Goal: Task Accomplishment & Management: Use online tool/utility

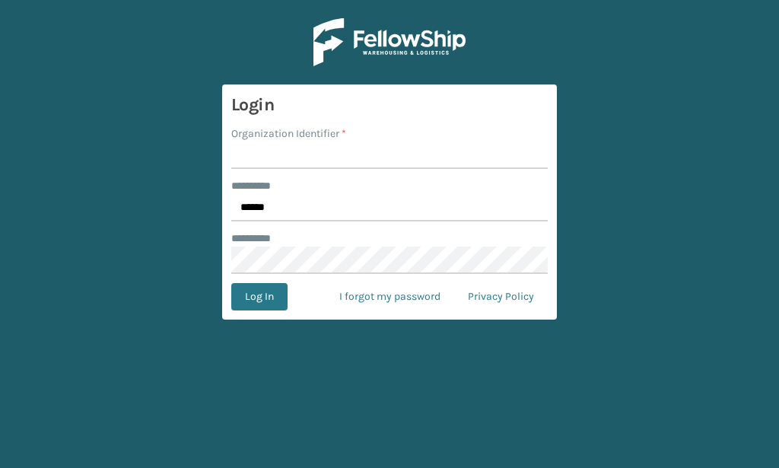
click at [268, 151] on input "Organization Identifier *" at bounding box center [389, 154] width 316 height 27
type input "[PERSON_NAME]"
click at [258, 298] on button "Log In" at bounding box center [259, 296] width 56 height 27
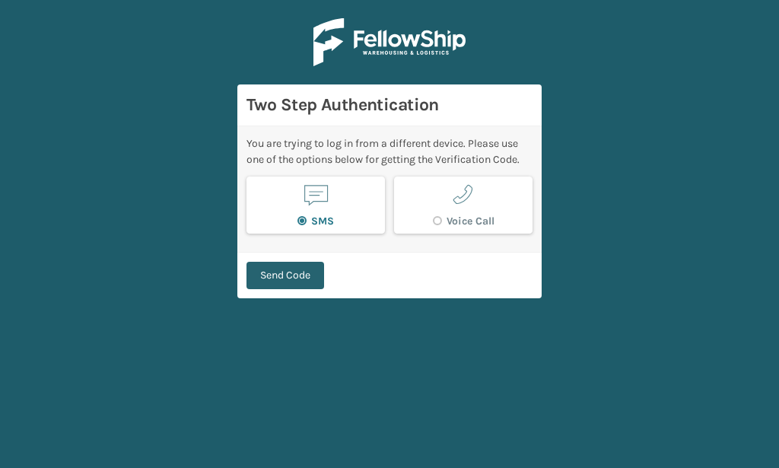
click at [305, 273] on button "Send Code" at bounding box center [285, 275] width 78 height 27
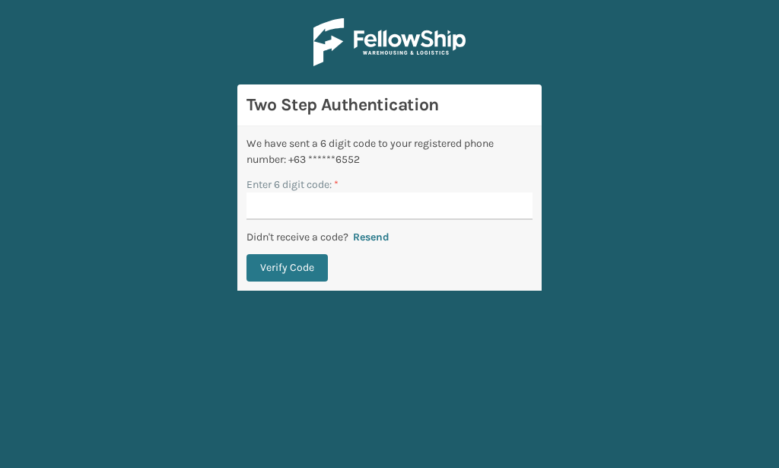
click at [270, 211] on input "Enter 6 digit code: *" at bounding box center [389, 205] width 286 height 27
type input "066701"
click at [246, 254] on button "Verify Code" at bounding box center [286, 267] width 81 height 27
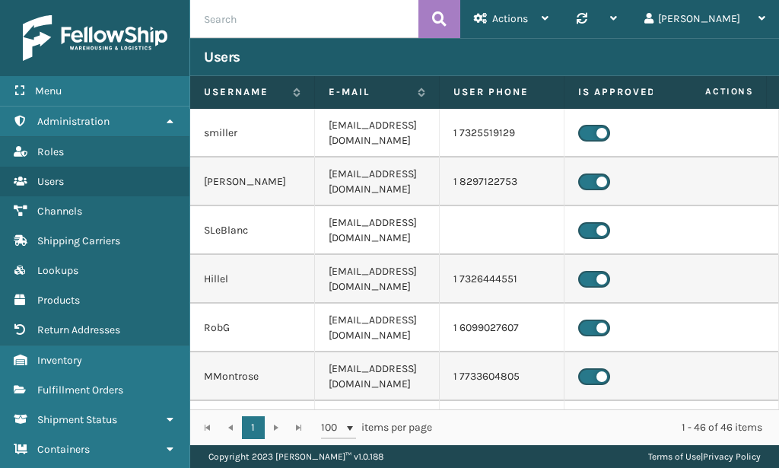
click at [396, 457] on div "Copyright 2023 [PERSON_NAME]™ v 1.0.188 Terms of Use | Privacy Policy" at bounding box center [484, 456] width 588 height 23
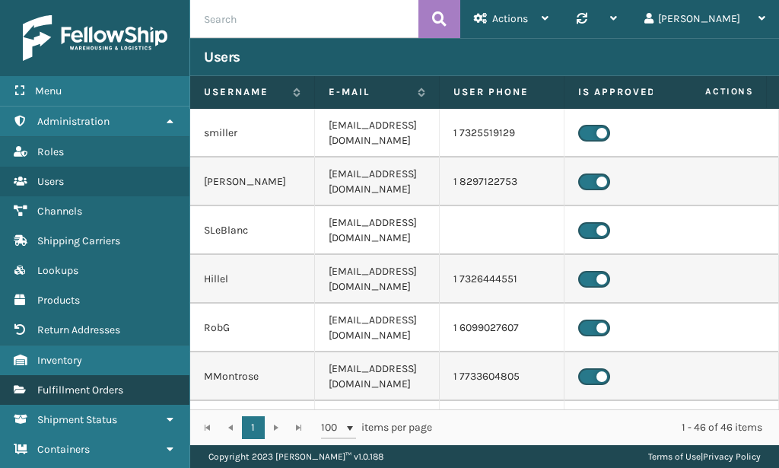
click at [111, 383] on link "Fulfillment Orders" at bounding box center [94, 390] width 189 height 30
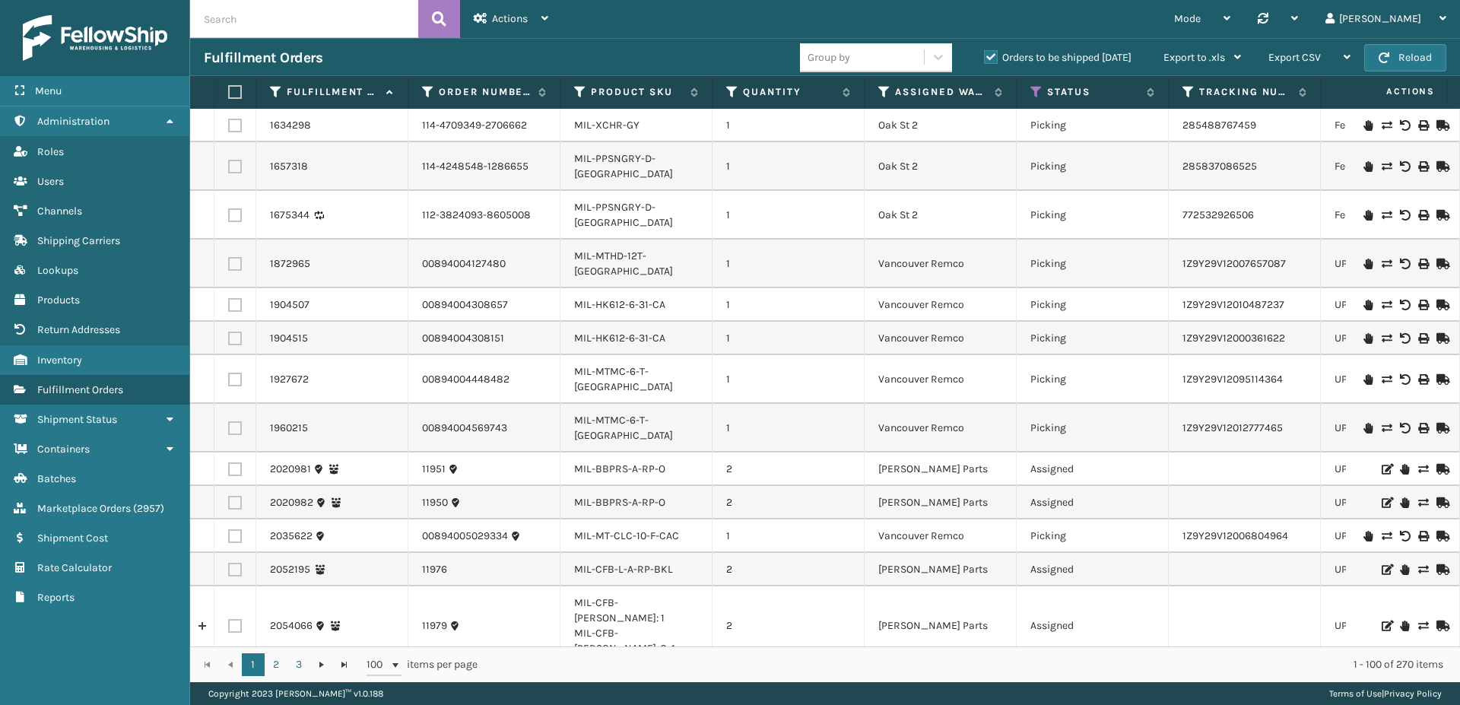
click at [778, 60] on label "Orders to be shipped [DATE]" at bounding box center [1058, 57] width 148 height 13
click at [778, 59] on input "Orders to be shipped [DATE]" at bounding box center [984, 54] width 1 height 10
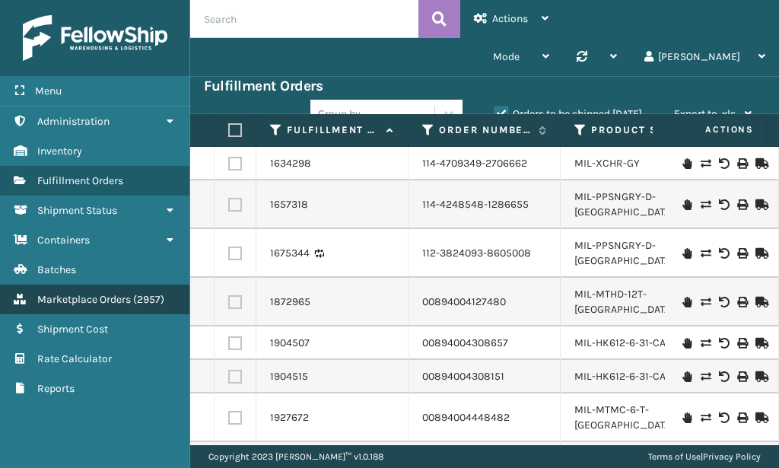
click at [136, 304] on span "( 2957 )" at bounding box center [148, 299] width 31 height 13
